Goal: Task Accomplishment & Management: Manage account settings

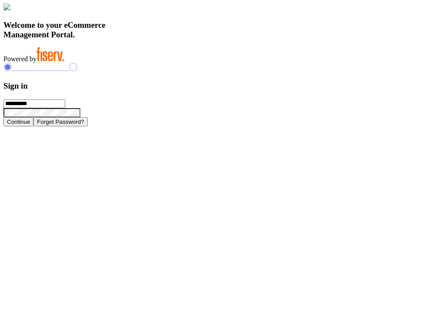
click at [33, 126] on button "Continue" at bounding box center [18, 121] width 30 height 9
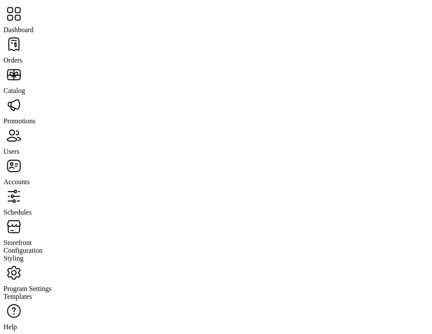
click at [23, 56] on span "Orders" at bounding box center [12, 59] width 19 height 7
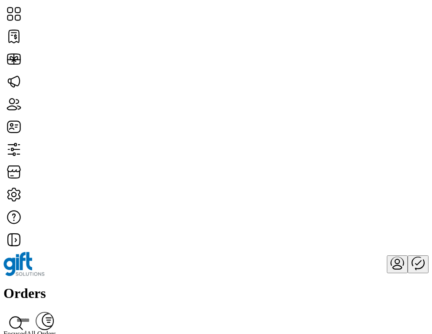
click at [366, 285] on div "Orders Filter Focused All Orders" at bounding box center [215, 311] width 425 height 52
click at [26, 313] on icon at bounding box center [16, 323] width 21 height 21
paste input "**********"
type input "**********"
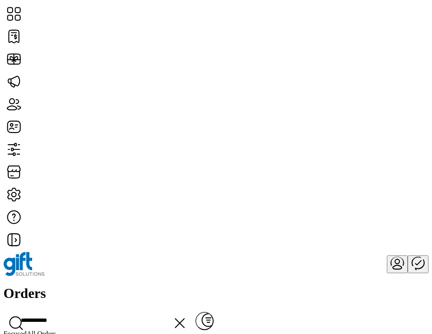
click at [190, 313] on icon at bounding box center [179, 323] width 21 height 21
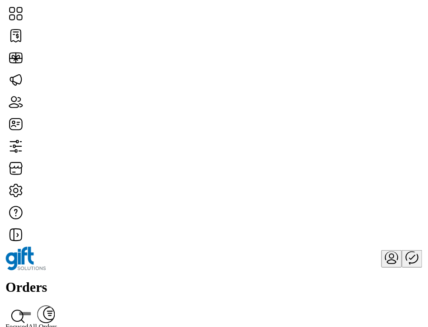
scroll to position [1541, 392]
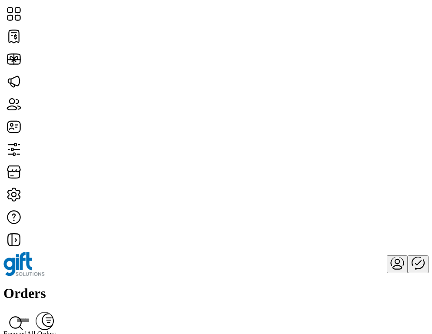
click at [195, 311] on input "text" at bounding box center [99, 320] width 192 height 19
paste input "**********"
type input "**********"
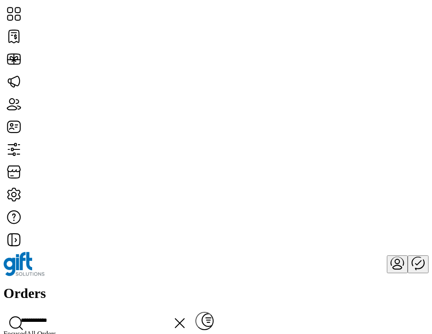
click at [286, 285] on div "**********" at bounding box center [215, 311] width 425 height 52
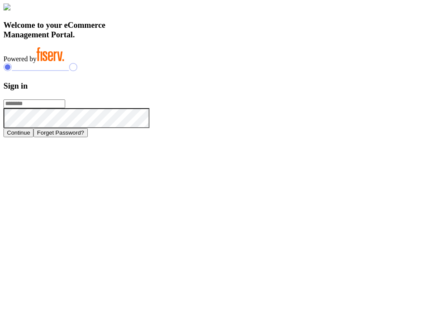
type input "**********"
click at [33, 137] on button "Continue" at bounding box center [18, 132] width 30 height 9
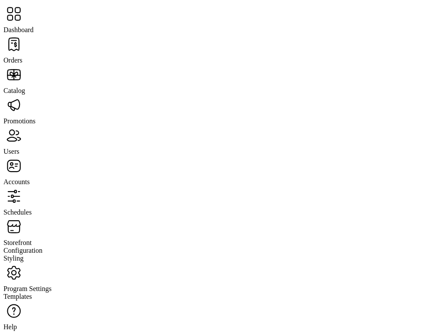
click at [23, 56] on span "Orders" at bounding box center [12, 59] width 19 height 7
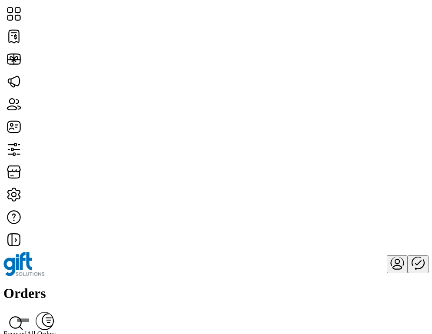
scroll to position [1640, 344]
click at [364, 199] on span "View Details" at bounding box center [346, 195] width 36 height 7
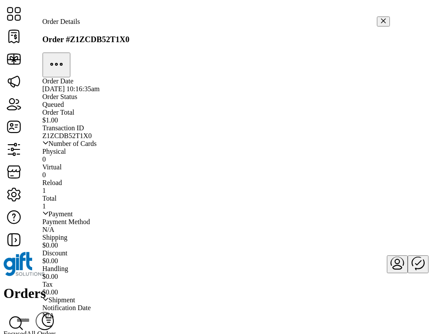
click at [67, 54] on icon "button" at bounding box center [56, 64] width 21 height 21
click at [378, 18] on button "button" at bounding box center [383, 22] width 13 height 10
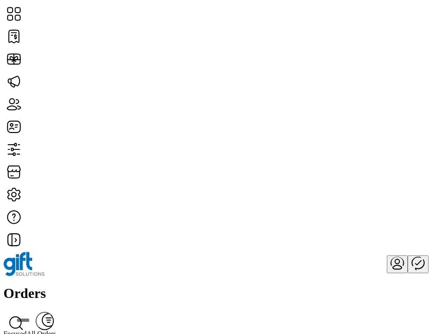
click at [364, 167] on span "View Details" at bounding box center [346, 163] width 36 height 7
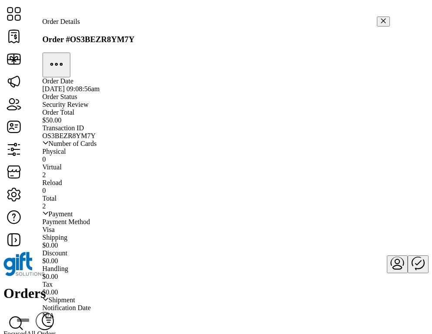
click at [67, 54] on icon "button" at bounding box center [56, 64] width 21 height 21
click at [57, 63] on icon "button" at bounding box center [56, 64] width 2 height 2
click at [67, 54] on icon "button" at bounding box center [56, 64] width 21 height 21
click at [380, 22] on icon "button" at bounding box center [383, 21] width 6 height 6
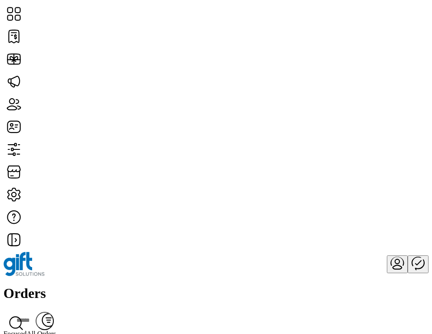
click at [364, 167] on span "View Details" at bounding box center [346, 163] width 36 height 7
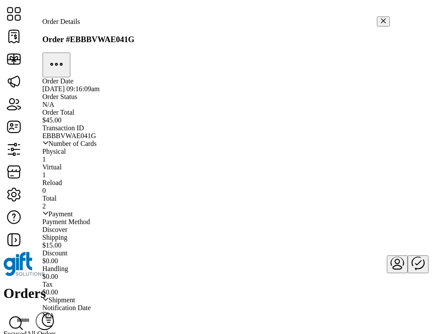
click at [67, 54] on icon "button" at bounding box center [56, 64] width 21 height 21
click at [380, 20] on icon "button" at bounding box center [383, 21] width 6 height 6
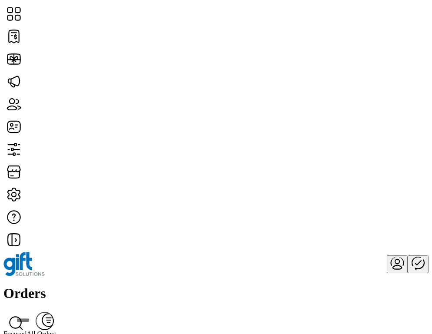
click at [364, 188] on span "View Details" at bounding box center [346, 185] width 36 height 7
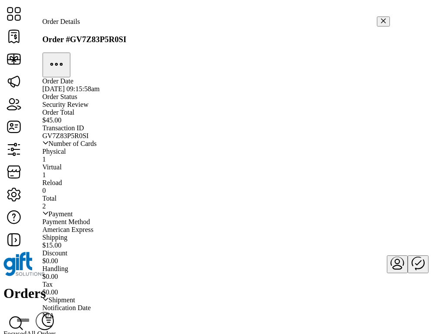
click at [67, 54] on icon "button" at bounding box center [56, 64] width 21 height 21
click at [377, 17] on button "button" at bounding box center [383, 22] width 13 height 10
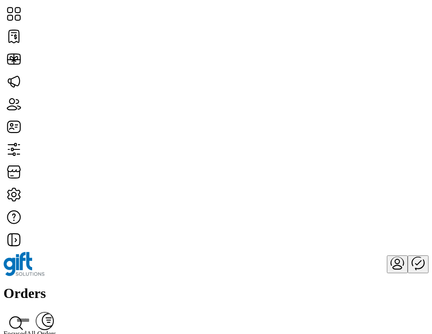
scroll to position [2050, 392]
click at [364, 201] on span "View Details" at bounding box center [346, 197] width 36 height 7
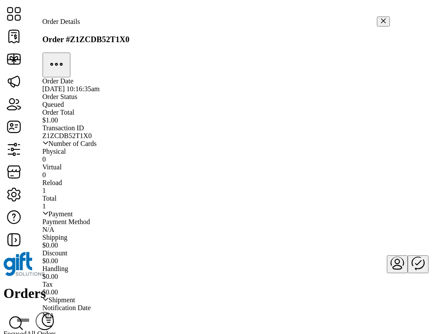
click at [67, 54] on icon "button" at bounding box center [56, 64] width 21 height 21
click at [380, 20] on icon "button" at bounding box center [383, 21] width 6 height 6
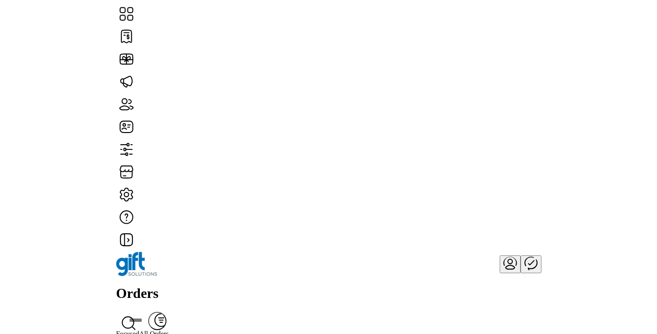
scroll to position [4883, 392]
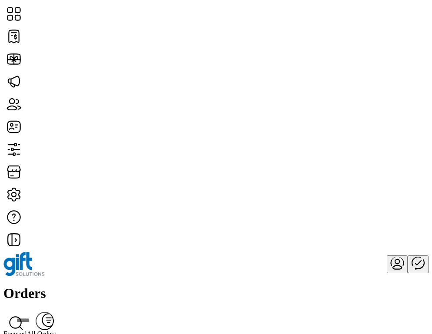
click at [364, 191] on span "View Details" at bounding box center [346, 187] width 36 height 7
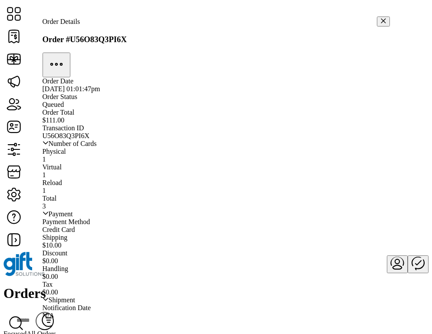
click at [67, 54] on icon "button" at bounding box center [56, 64] width 21 height 21
click at [381, 20] on icon "button" at bounding box center [383, 21] width 5 height 5
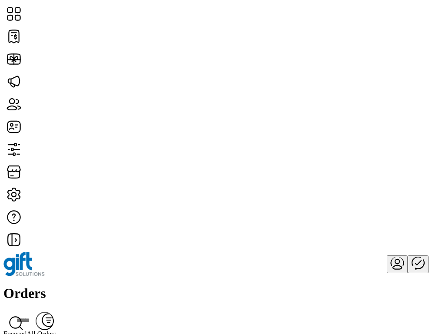
click at [364, 213] on span "View Details" at bounding box center [346, 209] width 36 height 7
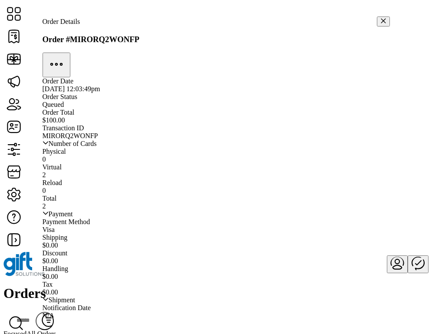
click at [67, 54] on icon "button" at bounding box center [56, 64] width 21 height 21
click at [380, 20] on icon "button" at bounding box center [383, 21] width 6 height 6
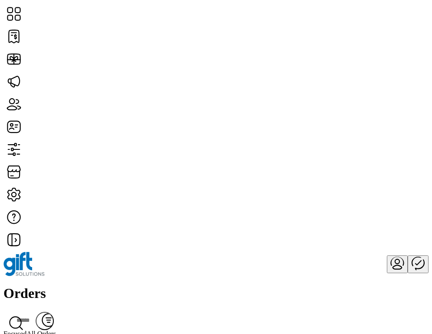
scroll to position [4883, 168]
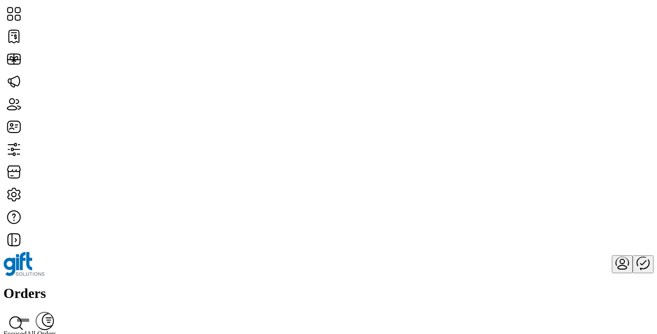
click at [432, 176] on span "View All Cards" at bounding box center [574, 172] width 43 height 7
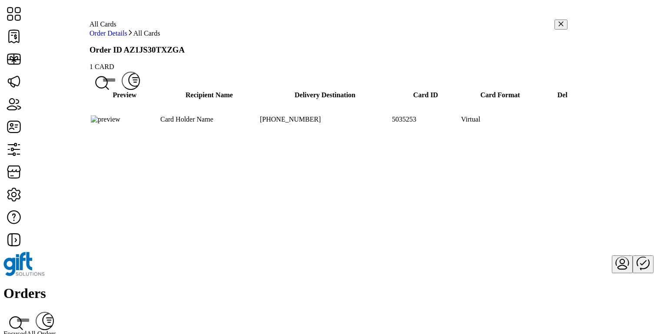
click at [432, 27] on icon "button" at bounding box center [561, 24] width 6 height 6
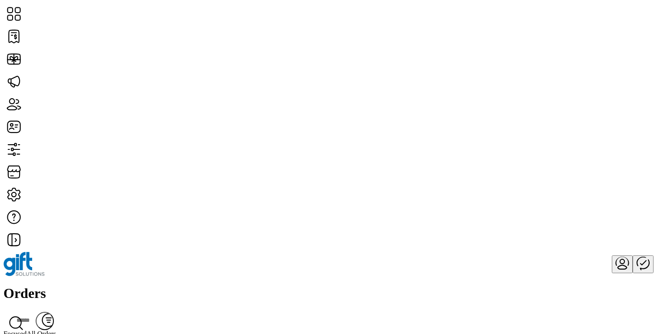
click at [432, 198] on link "View All Cards" at bounding box center [578, 194] width 51 height 7
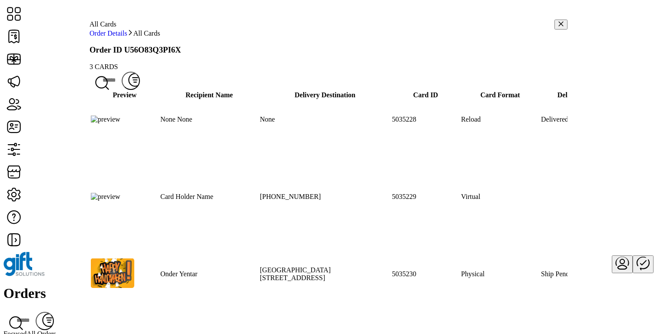
click at [432, 198] on td "Virtual" at bounding box center [499, 197] width 79 height 38
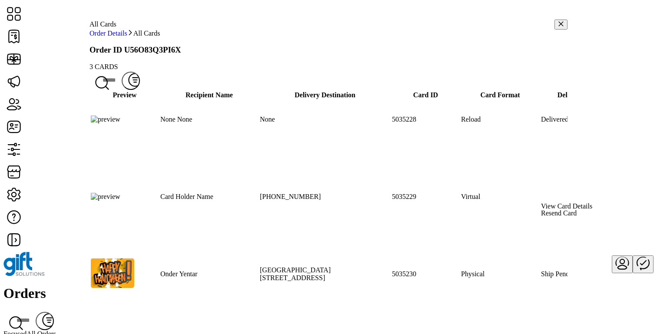
click at [432, 123] on div "Reload" at bounding box center [500, 120] width 78 height 8
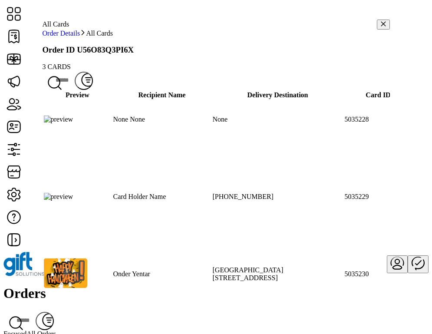
click at [380, 27] on icon "button" at bounding box center [383, 24] width 6 height 6
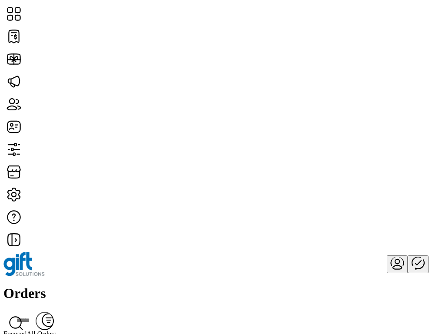
scroll to position [4883, 338]
click at [371, 198] on span "View All Cards" at bounding box center [349, 194] width 43 height 7
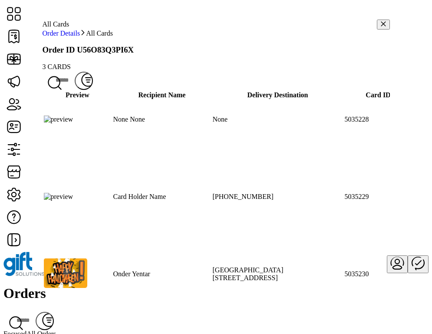
click at [60, 88] on icon at bounding box center [54, 81] width 11 height 11
click at [235, 90] on input "text" at bounding box center [139, 80] width 192 height 19
click at [336, 37] on nav "Order Details All Cards" at bounding box center [216, 34] width 347 height 8
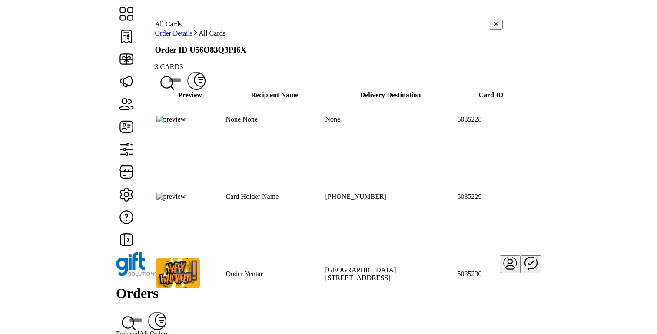
scroll to position [0, 312]
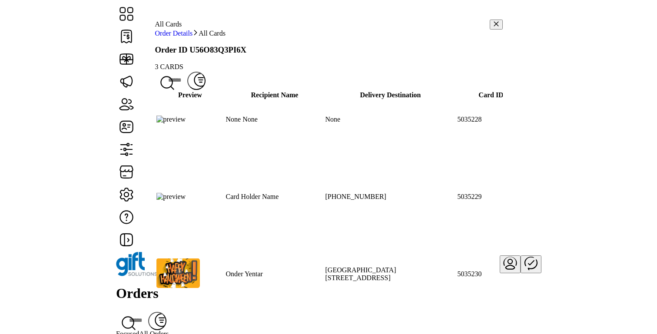
scroll to position [4883, 168]
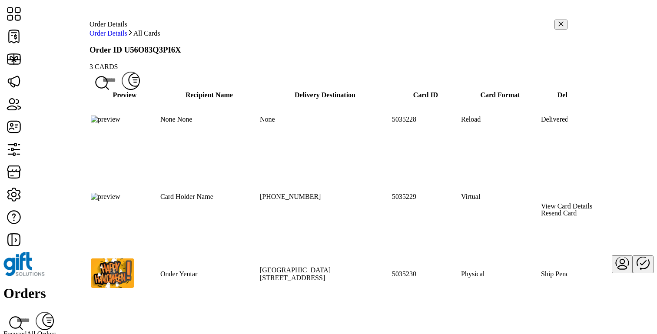
click at [574, 172] on span "View Card Details" at bounding box center [566, 168] width 51 height 7
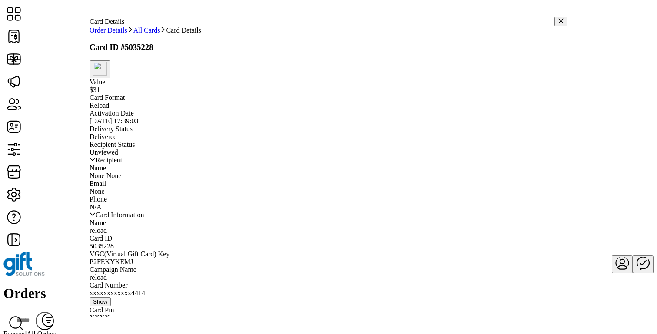
click at [107, 73] on img "button" at bounding box center [100, 69] width 14 height 14
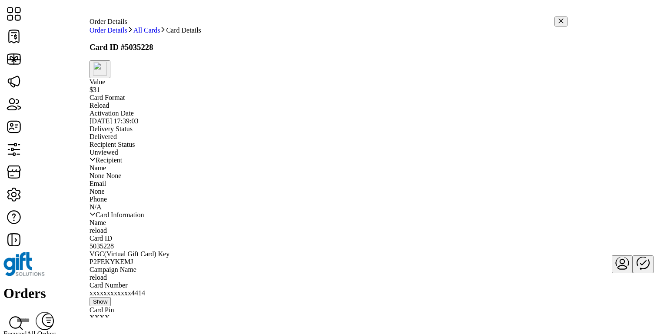
click at [107, 73] on img "button" at bounding box center [100, 69] width 14 height 14
click at [107, 74] on img "button" at bounding box center [100, 69] width 14 height 14
click at [555, 17] on button "button" at bounding box center [560, 22] width 13 height 10
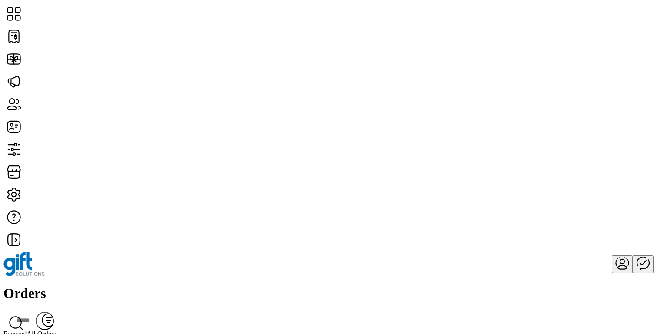
scroll to position [66, 0]
click at [596, 217] on span "View All Cards" at bounding box center [574, 213] width 43 height 7
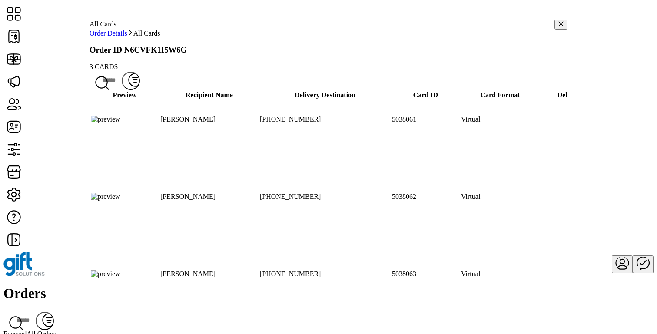
click at [589, 172] on span "View Card Details" at bounding box center [566, 168] width 51 height 7
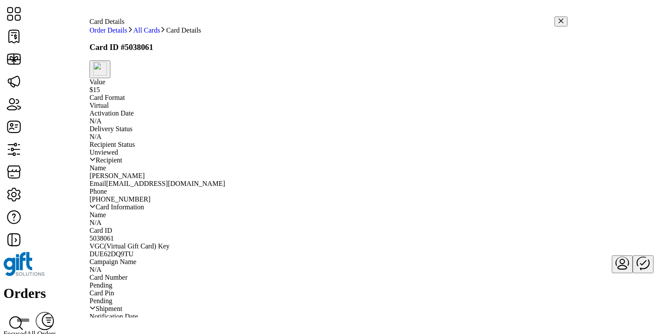
click at [107, 73] on img "button" at bounding box center [100, 69] width 14 height 14
click at [558, 20] on icon "button" at bounding box center [561, 21] width 6 height 6
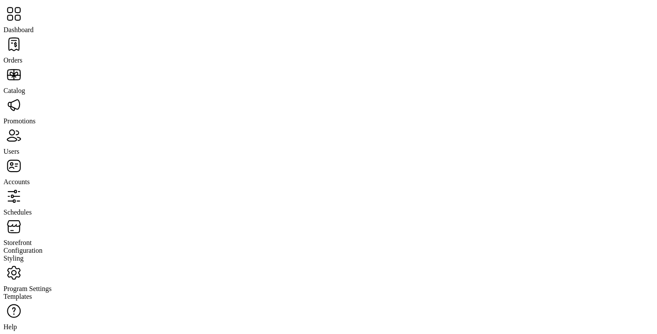
click at [33, 26] on span "Dashboard" at bounding box center [18, 29] width 30 height 7
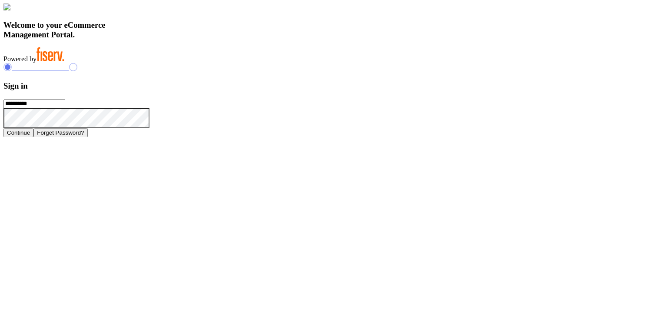
drag, startPoint x: 0, startPoint y: 0, endPoint x: 467, endPoint y: 162, distance: 494.2
click at [65, 108] on input "**********" at bounding box center [34, 103] width 62 height 9
type input "**********"
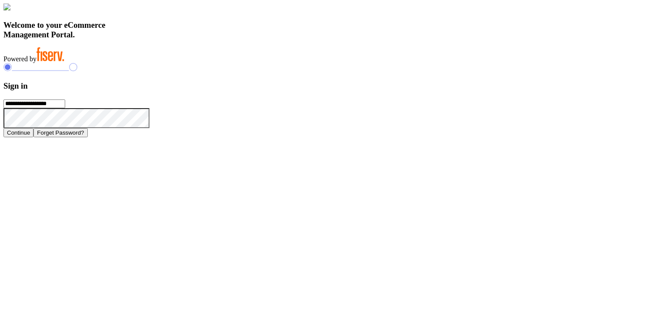
click at [33, 137] on button "Continue" at bounding box center [18, 132] width 30 height 9
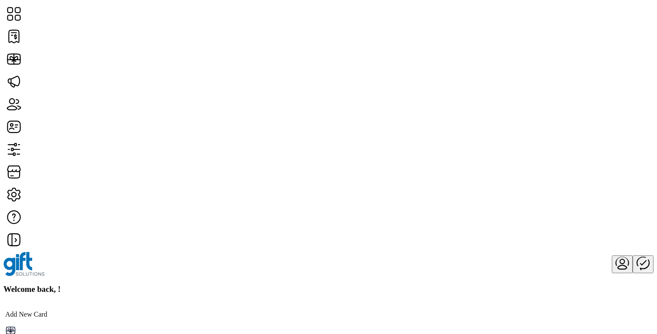
click at [632, 252] on icon "Publisher Panel" at bounding box center [642, 262] width 21 height 21
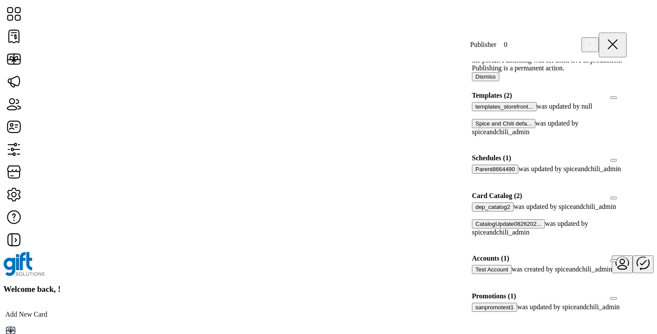
scroll to position [160, 0]
click at [475, 312] on div at bounding box center [475, 316] width 0 height 8
click at [481, 312] on icon at bounding box center [478, 315] width 6 height 6
click at [475, 312] on div at bounding box center [475, 316] width 0 height 8
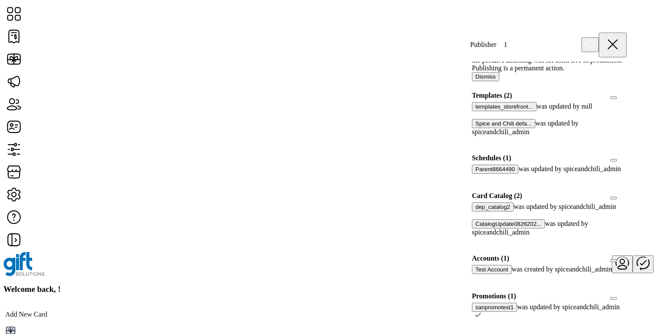
click at [481, 312] on icon at bounding box center [478, 315] width 6 height 6
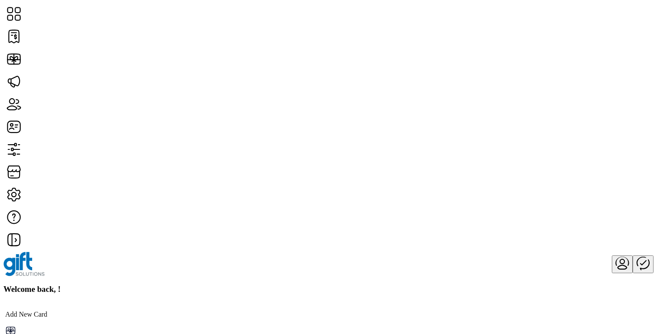
click at [632, 252] on icon "Publisher Panel" at bounding box center [642, 262] width 21 height 21
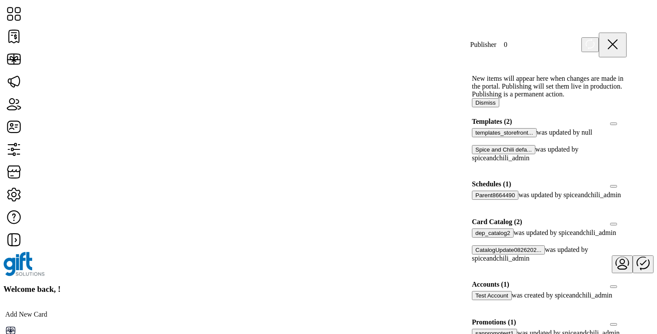
scroll to position [160, 0]
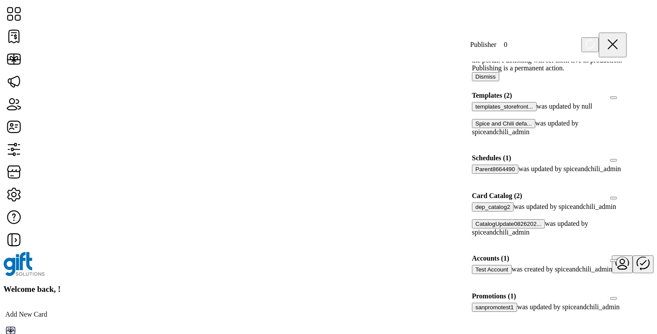
click at [475, 312] on div at bounding box center [475, 316] width 0 height 8
click at [481, 313] on icon at bounding box center [478, 315] width 6 height 4
click at [626, 292] on div at bounding box center [626, 296] width 0 height 8
click at [620, 292] on icon at bounding box center [623, 295] width 6 height 6
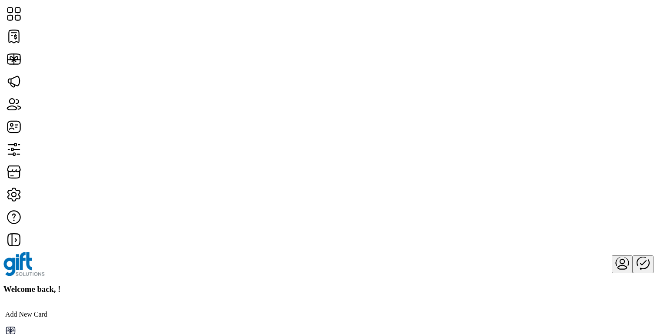
click at [632, 252] on icon "Publisher Panel" at bounding box center [642, 262] width 21 height 21
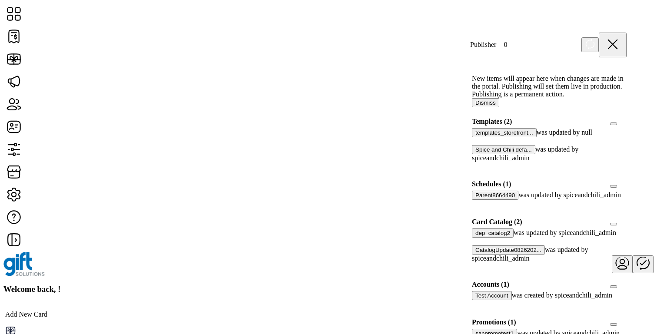
scroll to position [160, 0]
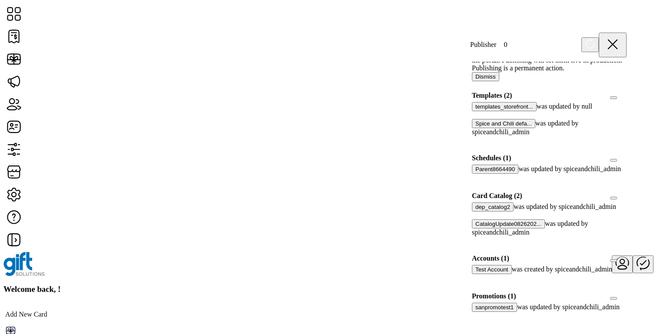
click at [475, 312] on div at bounding box center [475, 316] width 0 height 8
click at [481, 312] on icon at bounding box center [478, 315] width 6 height 6
click at [626, 192] on div at bounding box center [626, 196] width 0 height 8
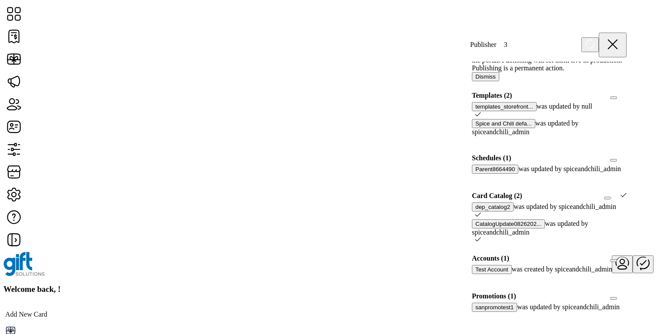
click at [626, 92] on div at bounding box center [626, 96] width 0 height 8
click at [620, 92] on icon at bounding box center [623, 95] width 6 height 6
click at [481, 218] on icon at bounding box center [478, 214] width 6 height 6
click at [481, 242] on icon at bounding box center [478, 239] width 6 height 6
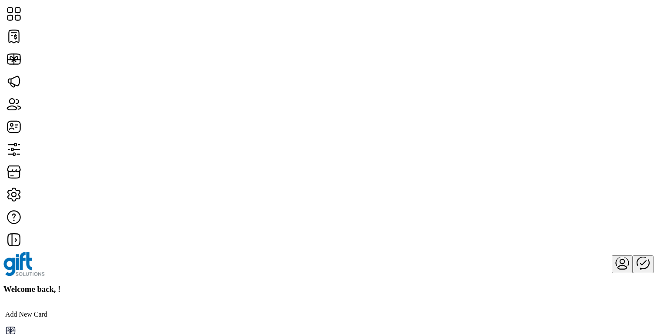
click at [632, 252] on icon "Publisher Panel" at bounding box center [642, 262] width 21 height 21
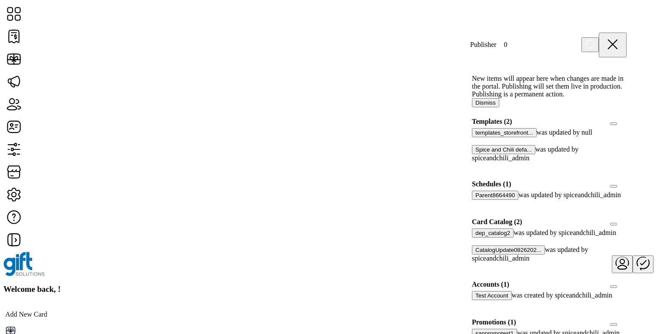
scroll to position [160, 0]
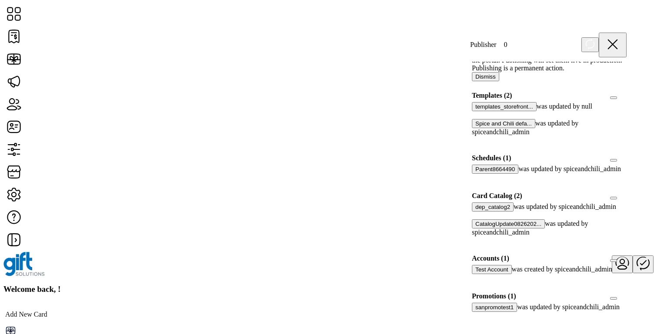
click at [475, 312] on div at bounding box center [475, 316] width 0 height 8
click at [475, 274] on div at bounding box center [475, 278] width 0 height 8
click at [626, 192] on div at bounding box center [626, 196] width 0 height 8
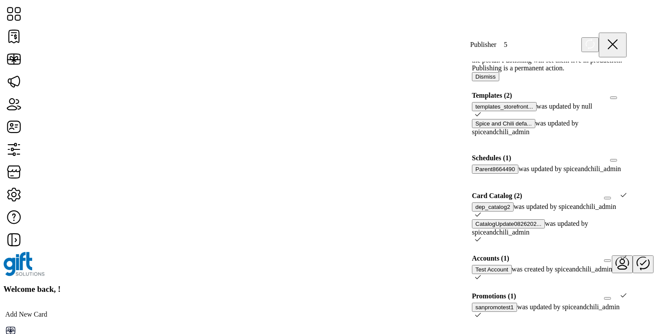
click at [626, 154] on div at bounding box center [626, 158] width 0 height 8
click at [626, 99] on div at bounding box center [626, 96] width 0 height 8
click at [481, 211] on icon at bounding box center [478, 214] width 6 height 6
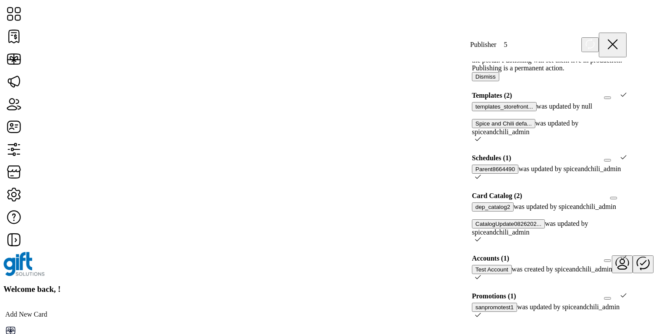
scroll to position [2, 0]
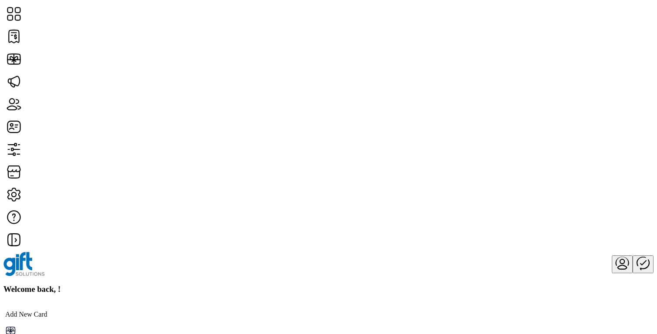
click at [632, 252] on icon "Publisher Panel" at bounding box center [642, 262] width 21 height 21
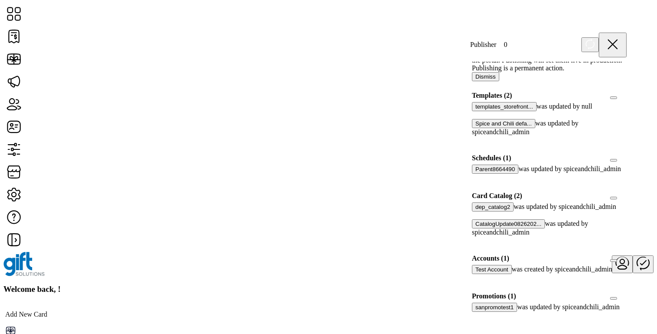
scroll to position [111, 0]
click at [626, 192] on div at bounding box center [626, 196] width 0 height 8
click at [626, 92] on div at bounding box center [626, 96] width 0 height 8
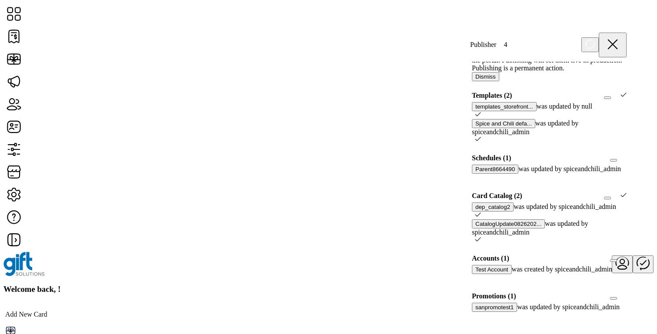
click at [481, 218] on icon at bounding box center [478, 214] width 6 height 6
click at [626, 92] on div at bounding box center [626, 96] width 0 height 8
click at [475, 215] on div at bounding box center [475, 215] width 0 height 8
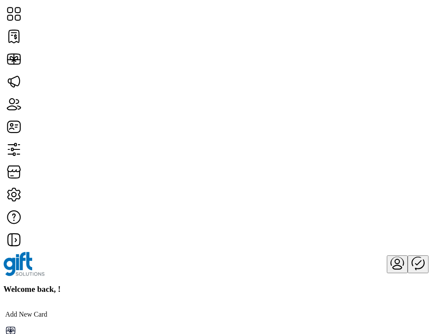
click at [407, 252] on icon "Publisher Panel" at bounding box center [417, 262] width 21 height 21
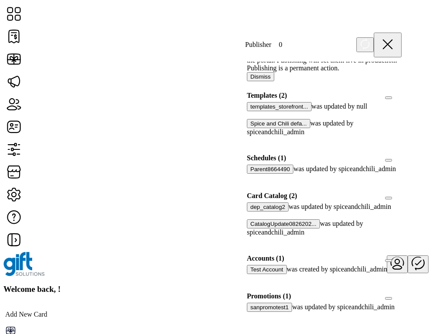
scroll to position [145, 0]
click at [401, 192] on div at bounding box center [401, 196] width 0 height 8
click at [401, 92] on div at bounding box center [401, 96] width 0 height 8
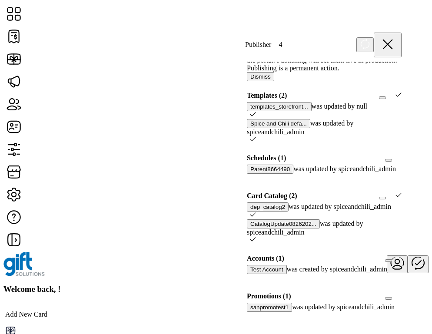
click at [255, 216] on icon at bounding box center [253, 214] width 6 height 4
click at [401, 92] on div at bounding box center [401, 96] width 0 height 8
click at [250, 219] on div at bounding box center [250, 215] width 0 height 8
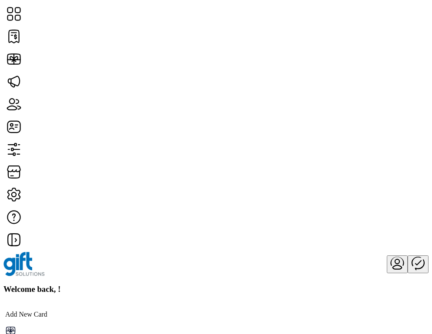
click at [407, 252] on icon "Publisher Panel" at bounding box center [417, 262] width 21 height 21
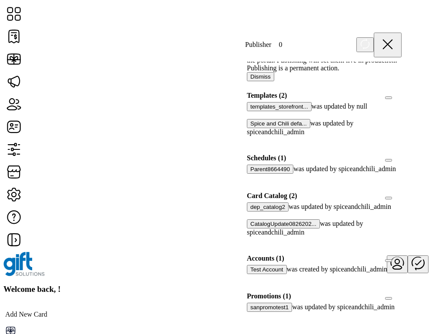
scroll to position [53, 0]
click at [401, 200] on div at bounding box center [401, 196] width 0 height 8
click at [401, 92] on div at bounding box center [401, 96] width 0 height 8
click at [256, 219] on div at bounding box center [253, 215] width 6 height 8
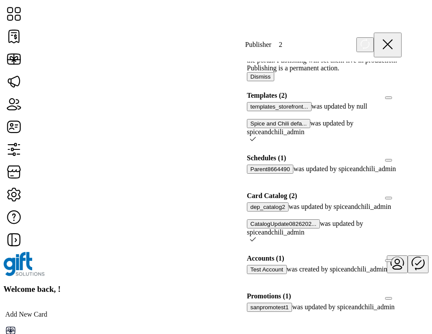
click at [250, 111] on div at bounding box center [250, 115] width 0 height 8
click at [250, 219] on div at bounding box center [250, 215] width 0 height 8
click at [395, 93] on icon at bounding box center [398, 95] width 6 height 4
click at [256, 219] on div at bounding box center [253, 215] width 6 height 8
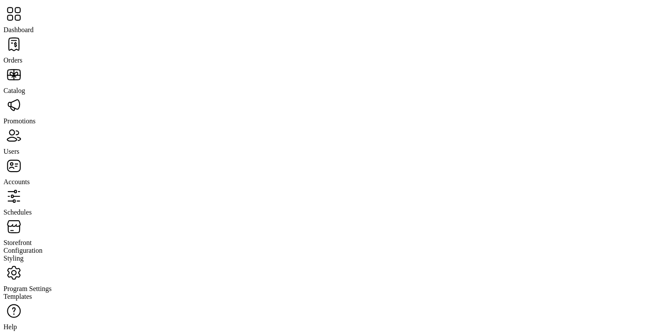
click at [32, 239] on span "Storefront" at bounding box center [17, 242] width 28 height 7
click at [43, 247] on span "Configuration" at bounding box center [22, 250] width 39 height 7
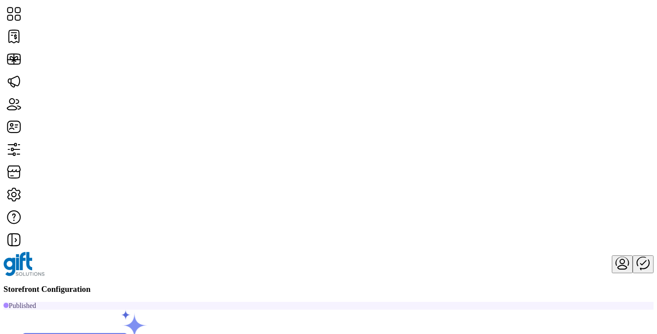
click at [431, 188] on span "Custom Messaging" at bounding box center [537, 184] width 53 height 7
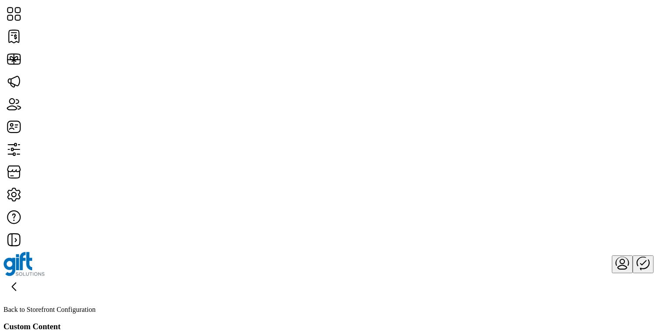
scroll to position [1020, 0]
type input "**********"
click at [16, 283] on icon at bounding box center [13, 287] width 3 height 8
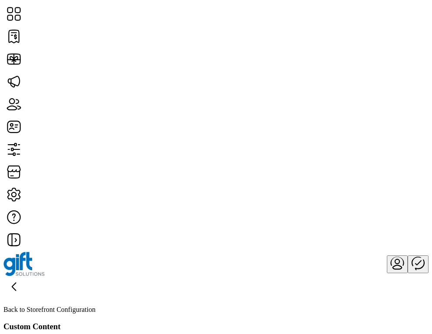
click at [24, 276] on icon at bounding box center [13, 286] width 21 height 21
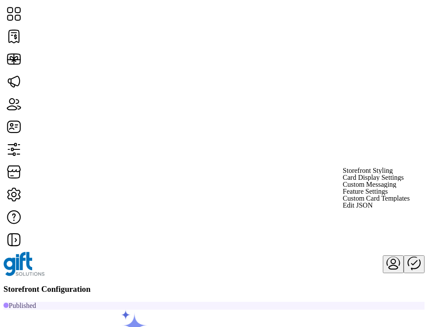
click at [396, 188] on span "Custom Messaging" at bounding box center [369, 184] width 53 height 7
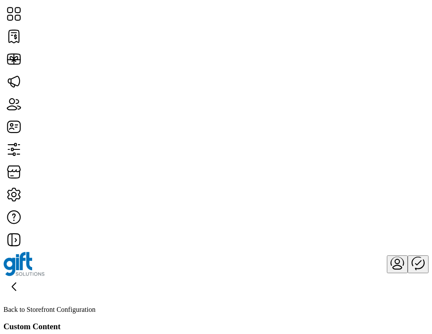
copy label "Location"
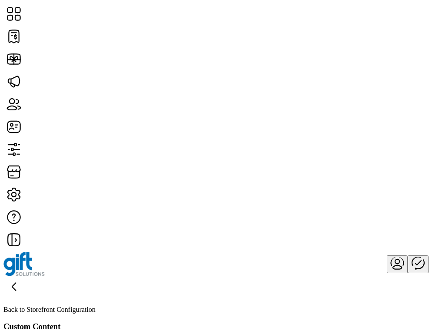
click at [24, 276] on icon at bounding box center [13, 286] width 21 height 21
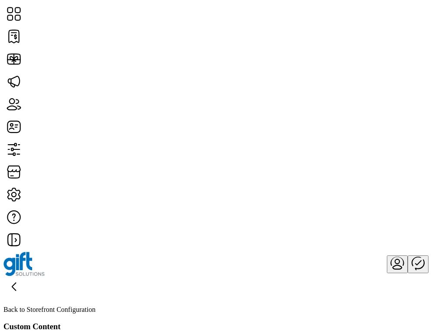
scroll to position [645, 0]
drag, startPoint x: 330, startPoint y: 309, endPoint x: 117, endPoint y: 35, distance: 347.3
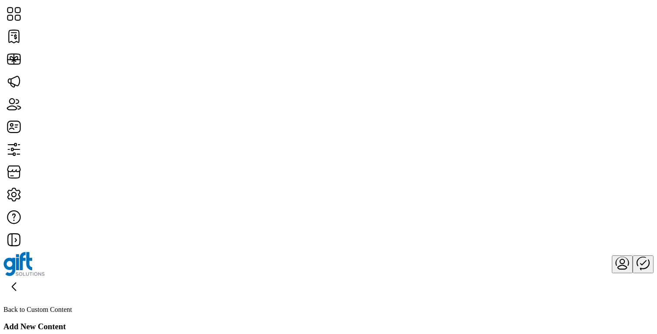
scroll to position [237, 0]
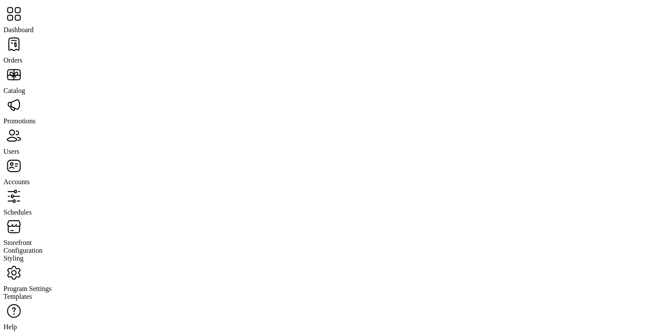
click at [25, 87] on span "Catalog" at bounding box center [14, 90] width 22 height 7
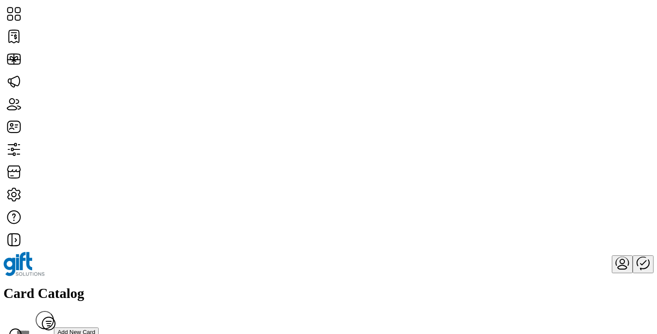
click at [272, 285] on div "Card Catalog Filter Add New Card" at bounding box center [328, 313] width 650 height 57
click at [95, 329] on span "Add New Card" at bounding box center [76, 332] width 38 height 7
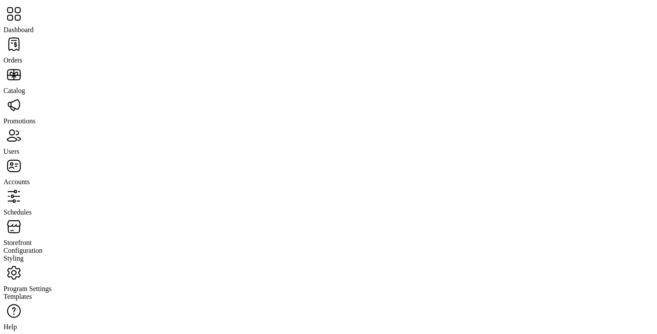
click at [32, 239] on span "Storefront" at bounding box center [17, 242] width 28 height 7
click at [43, 247] on span "Configuration" at bounding box center [22, 250] width 39 height 7
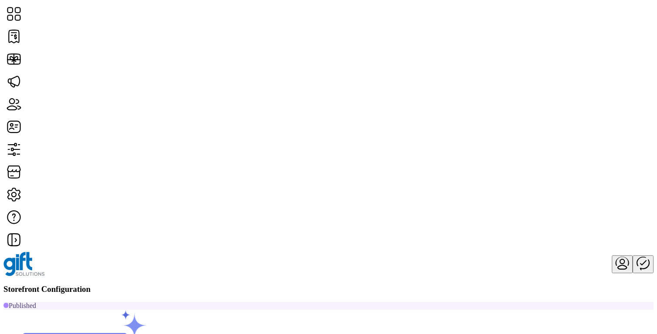
click at [565, 188] on span "Custom Messaging" at bounding box center [537, 184] width 53 height 7
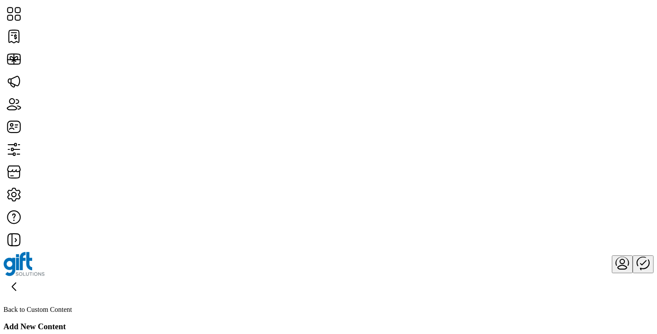
click at [24, 276] on icon at bounding box center [13, 286] width 21 height 21
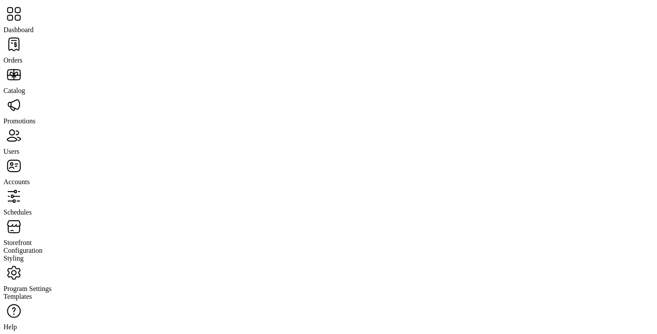
click at [36, 117] on span "Promotions" at bounding box center [19, 120] width 32 height 7
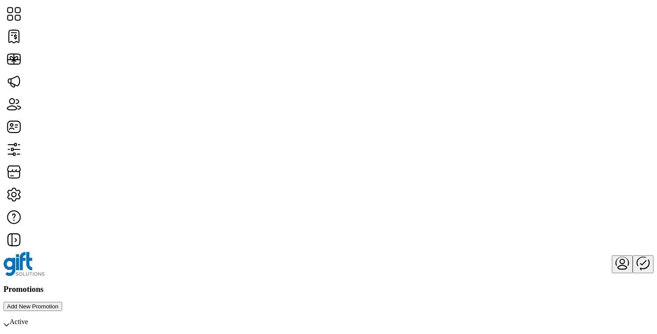
click at [59, 303] on span "Add New Promotion" at bounding box center [33, 306] width 52 height 7
click at [24, 276] on icon at bounding box center [13, 286] width 21 height 21
click at [62, 302] on button "Add New Promotion" at bounding box center [32, 306] width 59 height 9
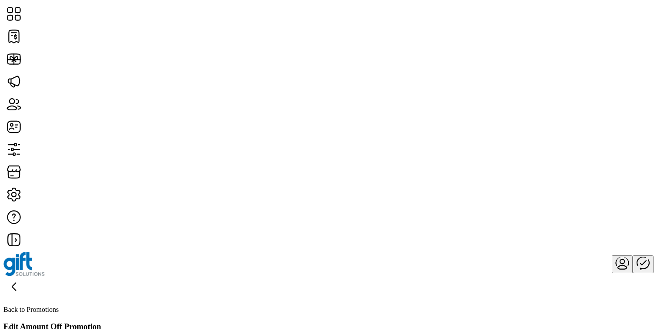
scroll to position [438, 0]
type input "**********"
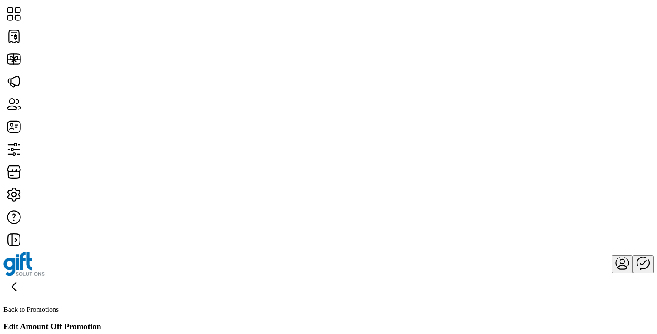
type input "*****"
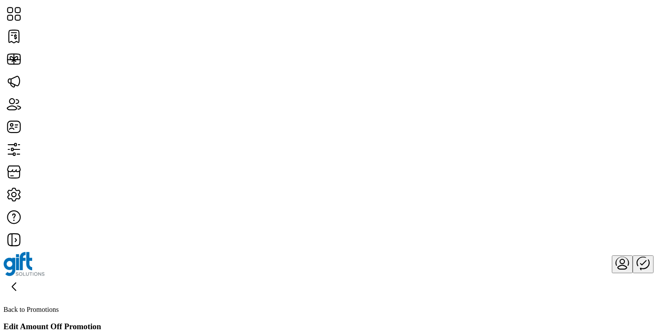
type input "****"
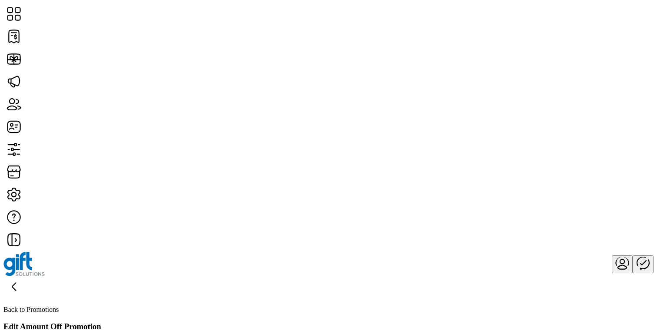
type textarea "********"
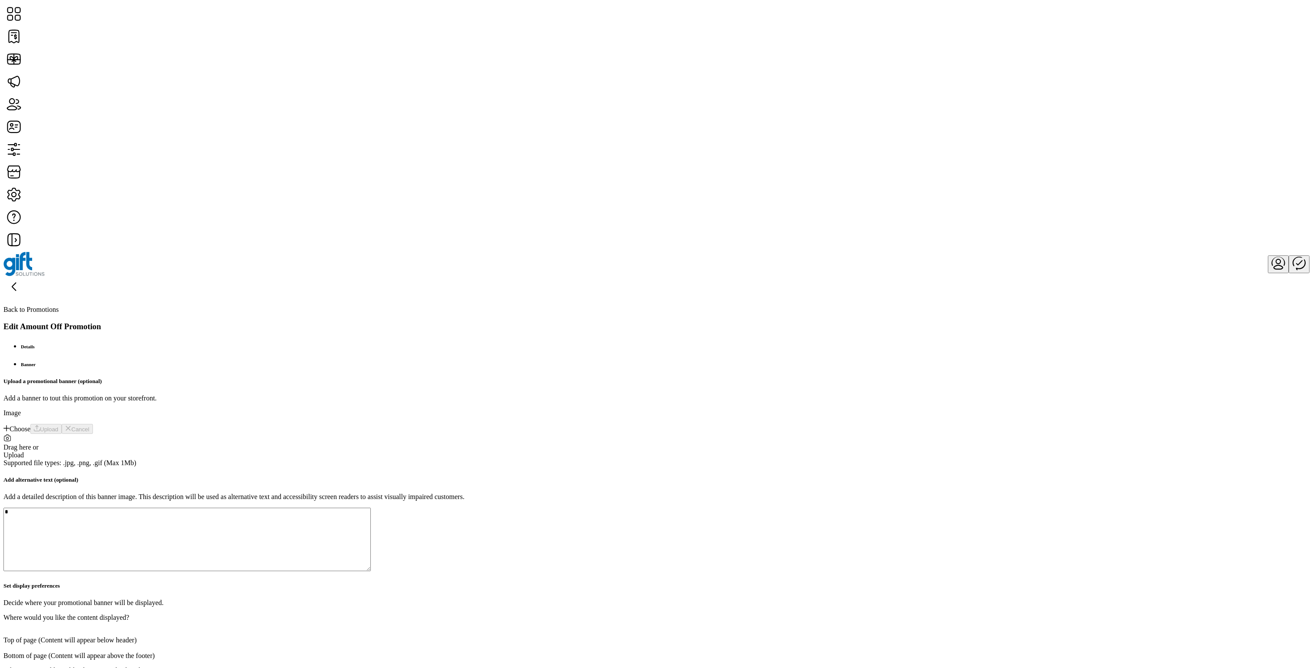
scroll to position [104, 0]
click at [498, 334] on div at bounding box center [656, 652] width 1306 height 0
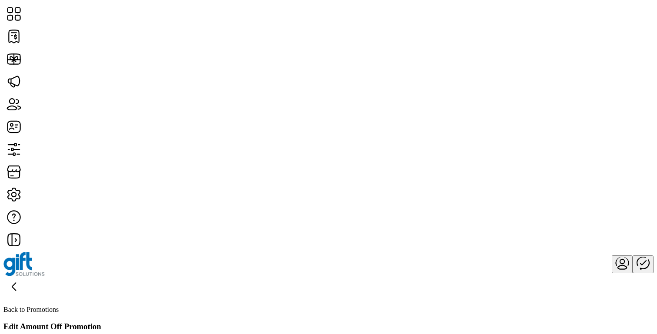
scroll to position [340, 0]
drag, startPoint x: 167, startPoint y: 155, endPoint x: 271, endPoint y: 155, distance: 103.4
copy h5 "Set display preferences"
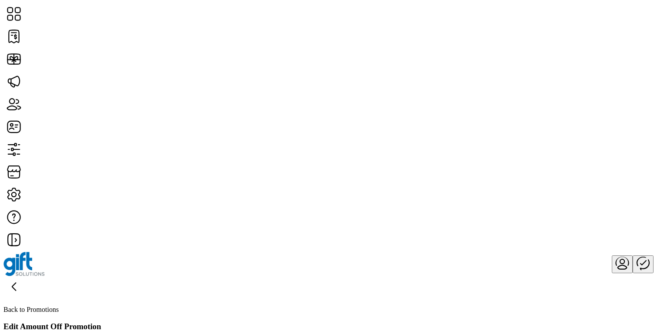
scroll to position [41, 0]
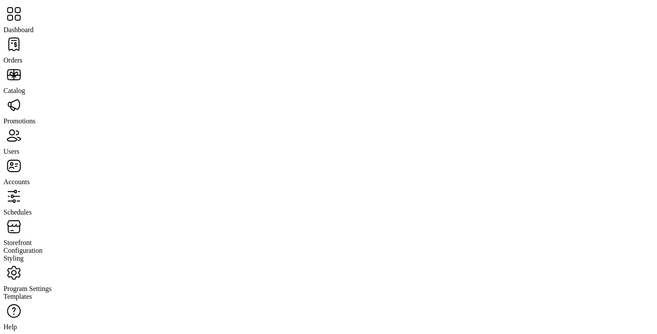
click at [32, 239] on span "Storefront" at bounding box center [17, 242] width 28 height 7
click at [43, 247] on span "Configuration" at bounding box center [22, 250] width 39 height 7
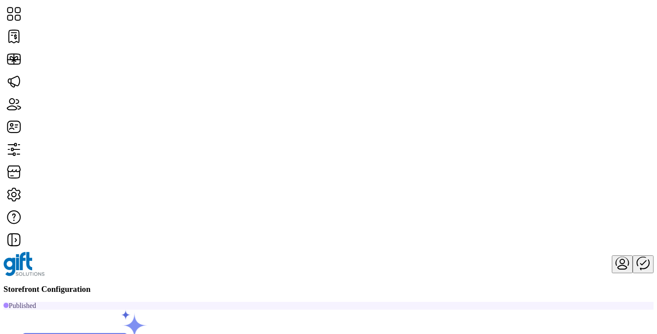
click at [565, 188] on span "Custom Messaging" at bounding box center [537, 184] width 53 height 7
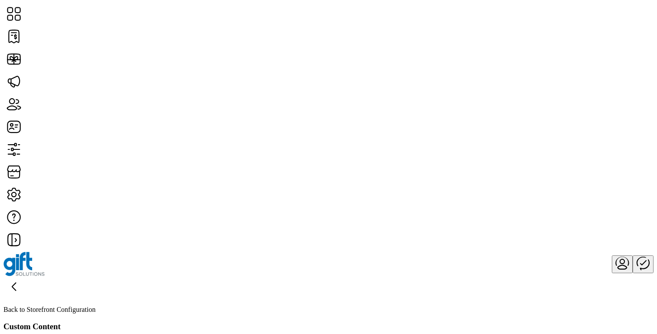
click at [579, 322] on div "Custom Content Add New" at bounding box center [328, 335] width 650 height 27
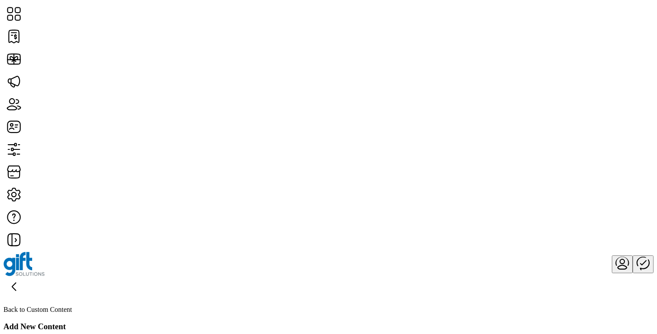
click at [240, 322] on div "Add New Content" at bounding box center [328, 327] width 650 height 10
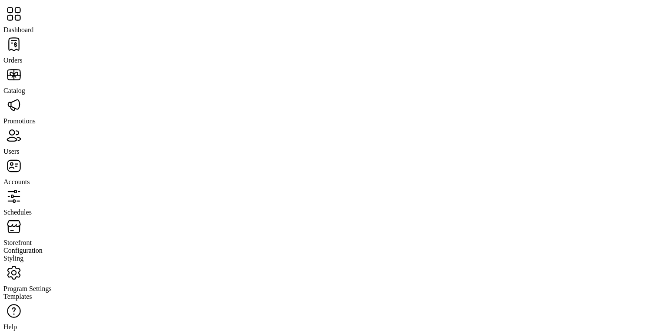
click at [23, 56] on span "Orders" at bounding box center [12, 59] width 19 height 7
